Goal: Task Accomplishment & Management: Manage account settings

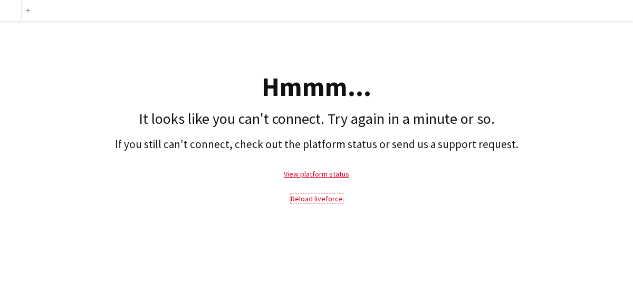
click at [319, 201] on link "Reload liveforce" at bounding box center [317, 198] width 52 height 9
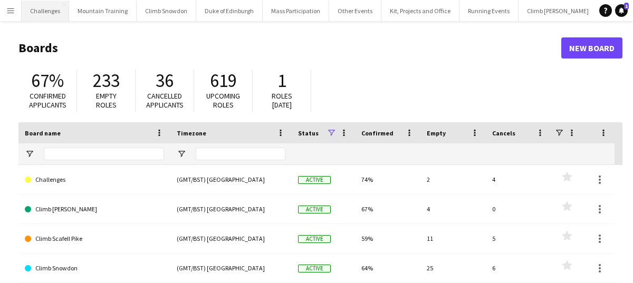
click at [60, 13] on button "Challenges Close" at bounding box center [45, 11] width 47 height 21
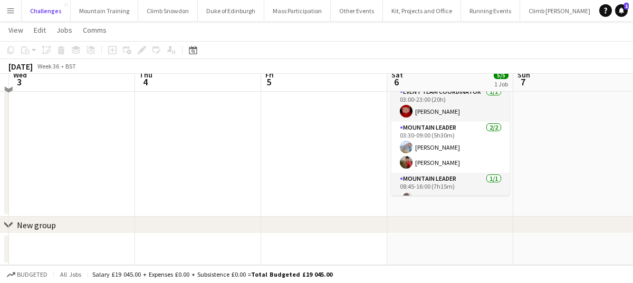
scroll to position [72, 0]
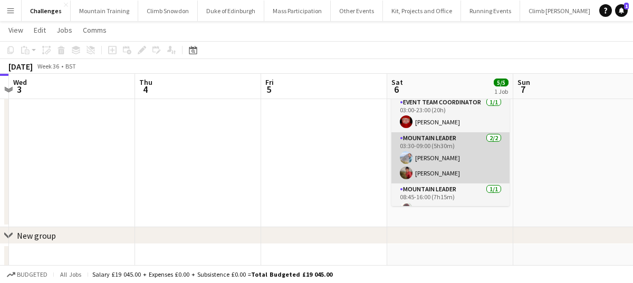
click at [467, 157] on app-card-role "Mountain Leader 2/2 03:30-09:00 (5h30m) Tom Cart Kate Owen" at bounding box center [450, 157] width 118 height 51
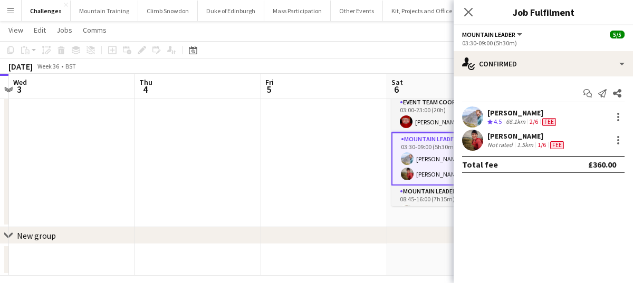
click at [474, 146] on app-user-avatar at bounding box center [472, 140] width 21 height 21
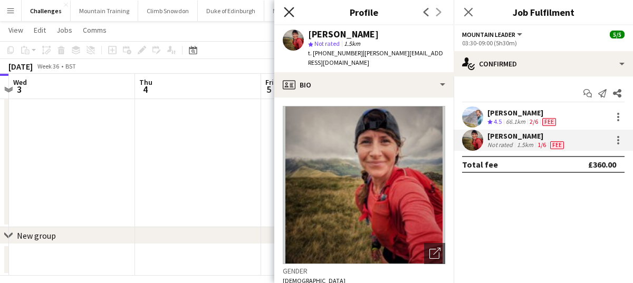
click at [290, 7] on icon "Close pop-in" at bounding box center [289, 12] width 10 height 10
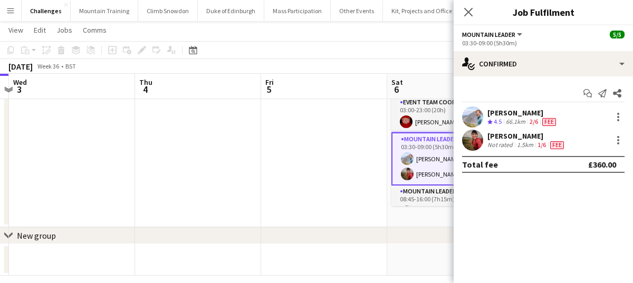
scroll to position [83, 0]
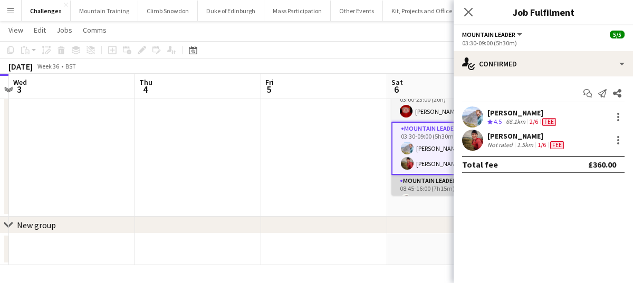
click at [423, 181] on app-card-role "Mountain Leader 1/1 08:45-16:00 (7h15m) Gwydion Tomos" at bounding box center [450, 193] width 118 height 36
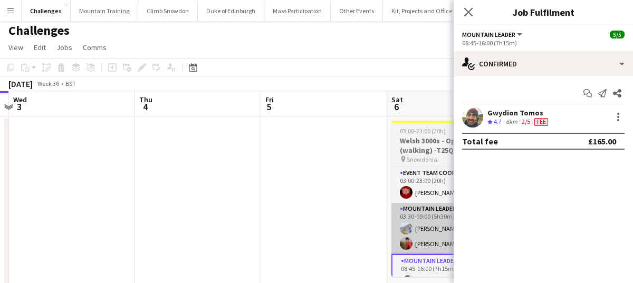
scroll to position [0, 0]
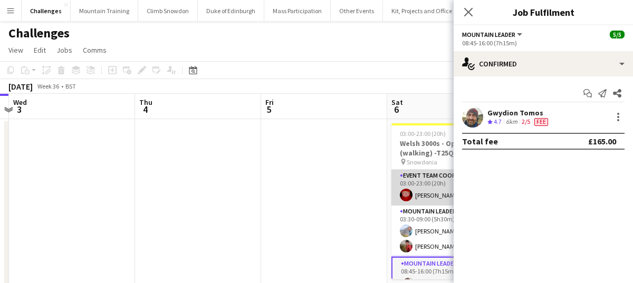
click at [434, 199] on app-card-role "Event Team Coordinator 1/1 03:00-23:00 (20h) Jason Rawles" at bounding box center [450, 188] width 118 height 36
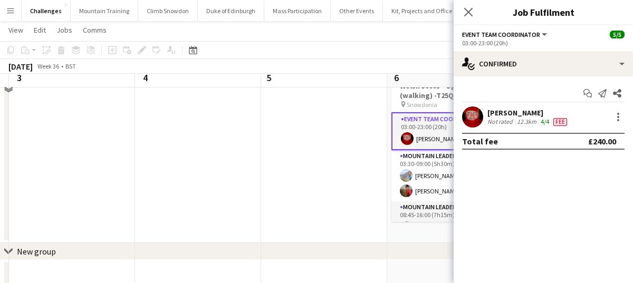
scroll to position [27, 0]
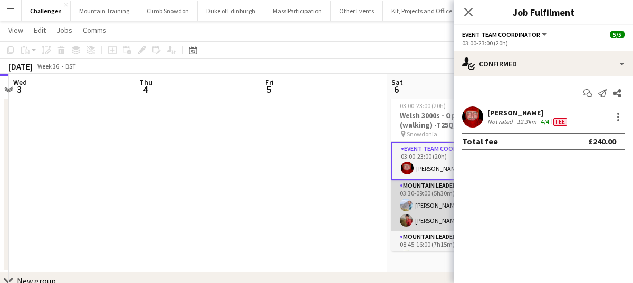
click at [425, 210] on app-card-role "Mountain Leader 2/2 03:30-09:00 (5h30m) Tom Cart Kate Owen" at bounding box center [450, 205] width 118 height 51
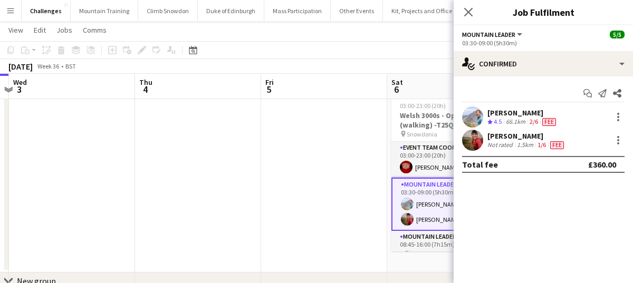
click at [479, 140] on app-user-avatar at bounding box center [472, 140] width 21 height 21
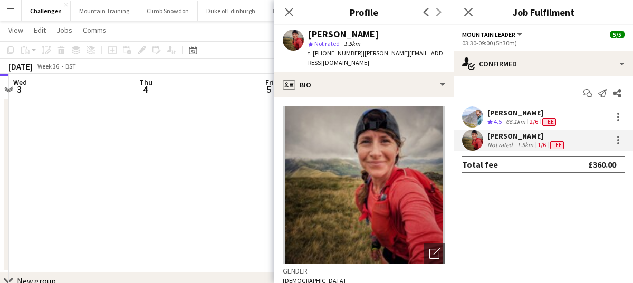
click at [292, 37] on app-user-avatar at bounding box center [293, 40] width 21 height 21
click at [287, 8] on icon "Close pop-in" at bounding box center [289, 12] width 10 height 10
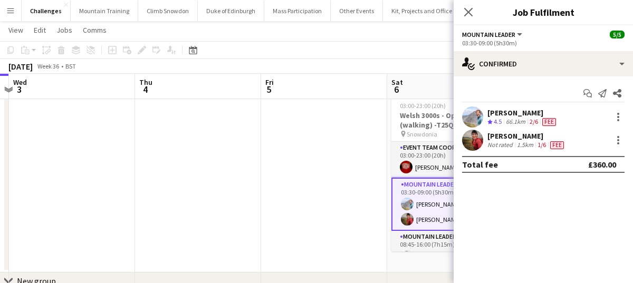
click at [469, 15] on icon "Close pop-in" at bounding box center [468, 12] width 8 height 8
